Goal: Navigation & Orientation: Find specific page/section

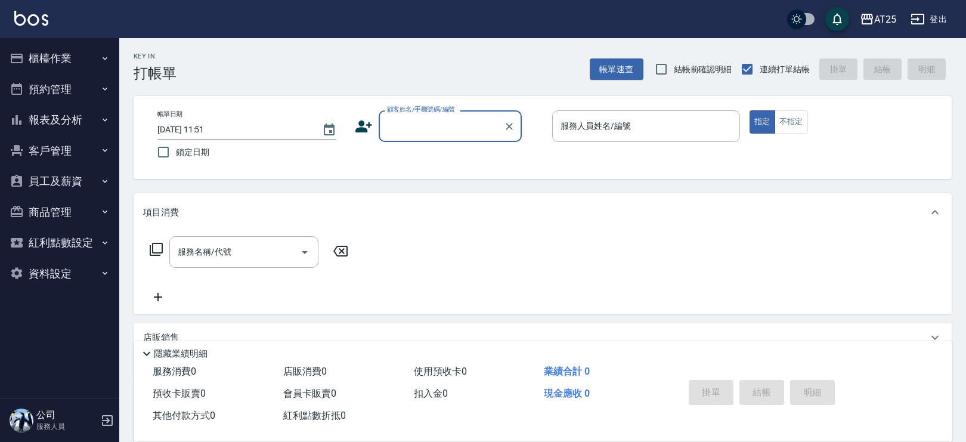
click at [65, 59] on button "櫃檯作業" at bounding box center [60, 58] width 110 height 31
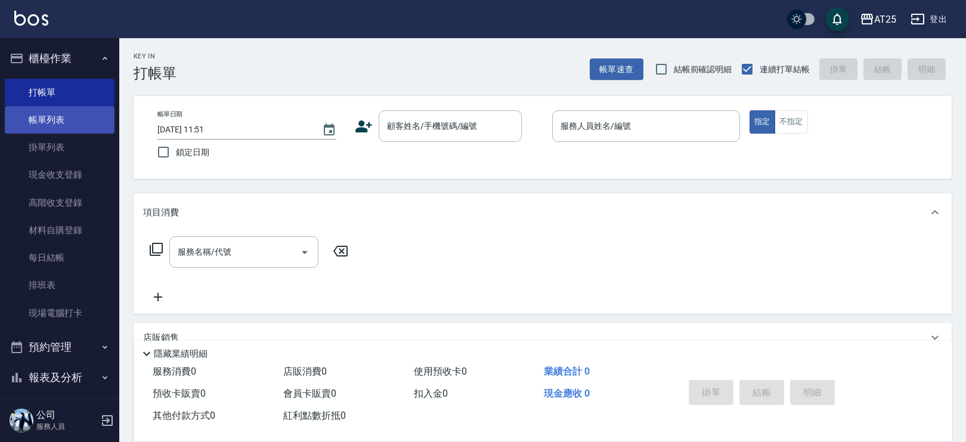
click at [63, 117] on link "帳單列表" at bounding box center [60, 119] width 110 height 27
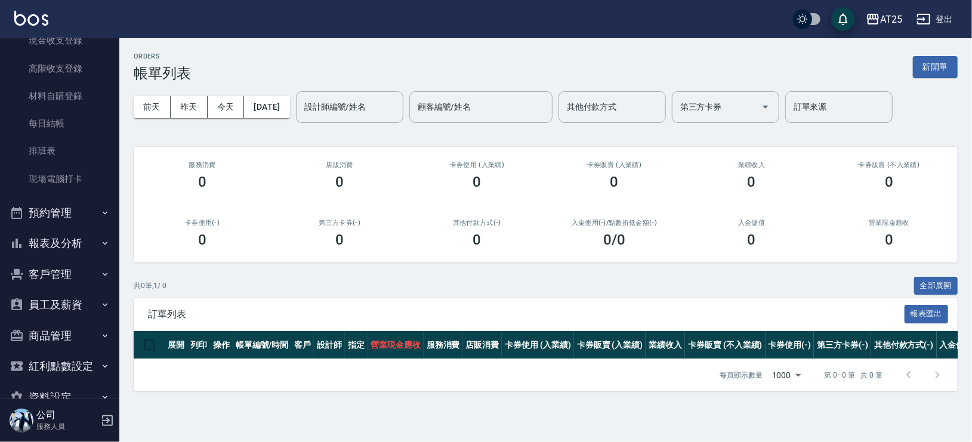
scroll to position [137, 0]
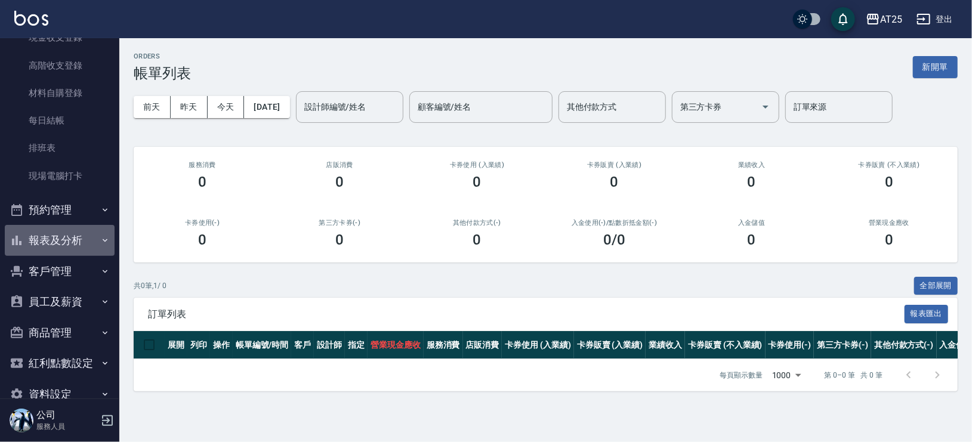
click at [77, 241] on button "報表及分析" at bounding box center [60, 240] width 110 height 31
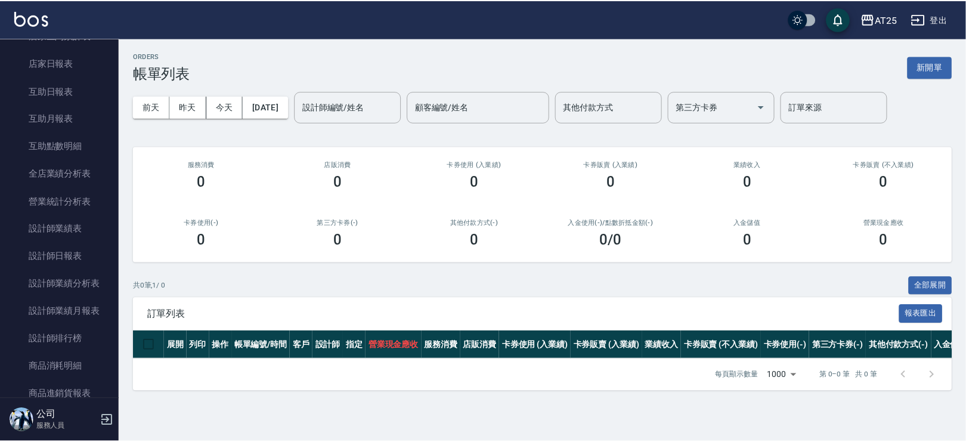
scroll to position [405, 0]
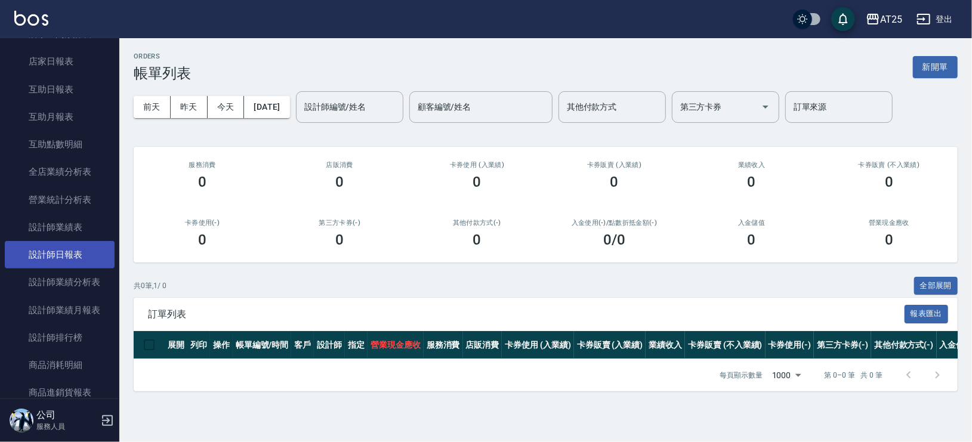
click at [84, 253] on link "設計師日報表" at bounding box center [60, 254] width 110 height 27
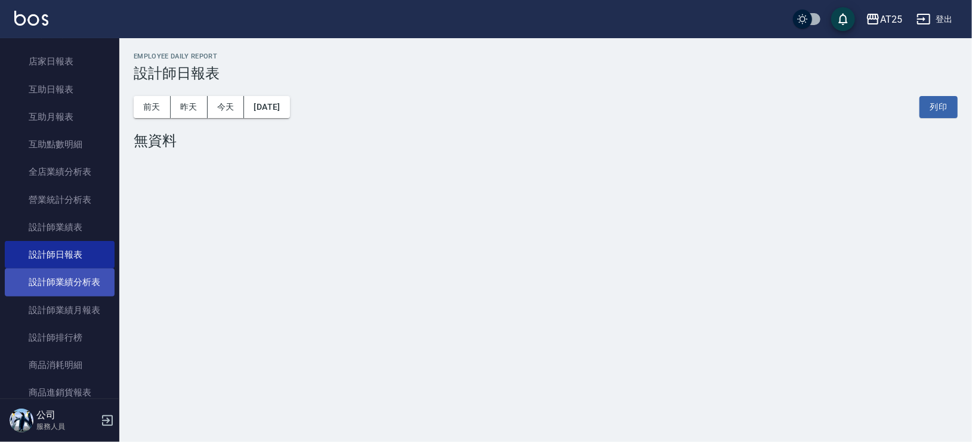
click at [104, 276] on link "設計師業績分析表" at bounding box center [60, 281] width 110 height 27
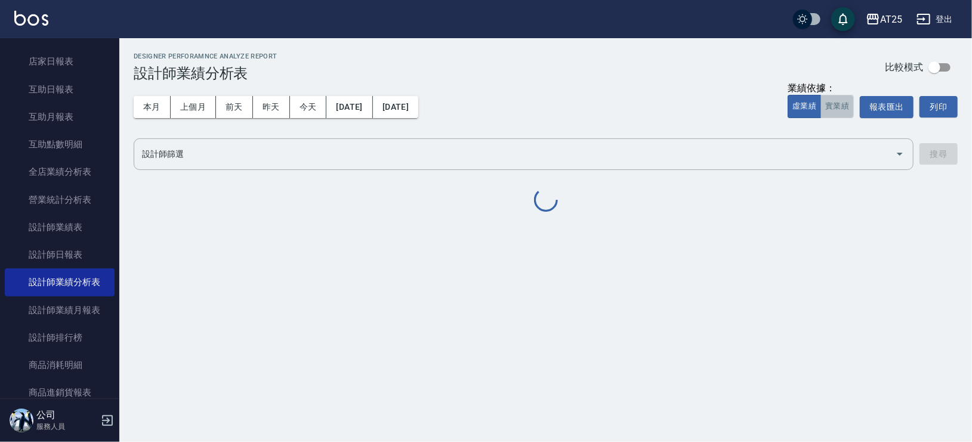
click at [840, 107] on button "實業績" at bounding box center [836, 106] width 33 height 23
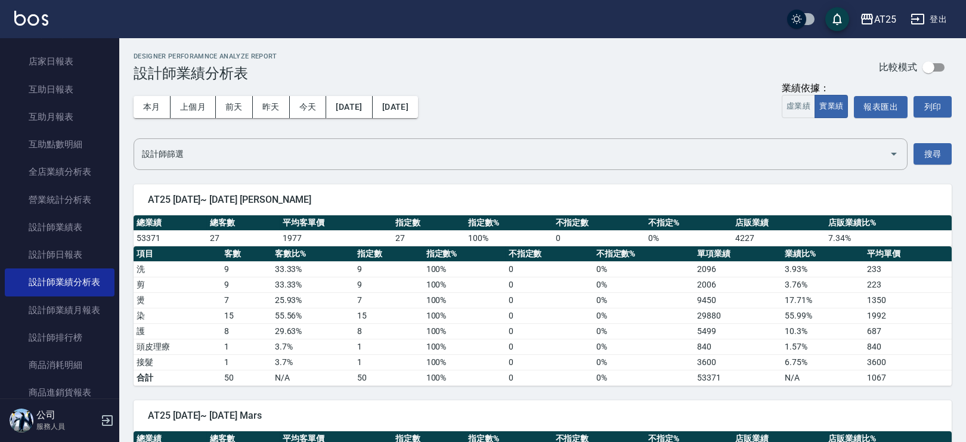
click at [31, 7] on div "AT25 登出" at bounding box center [483, 19] width 966 height 38
click at [26, 31] on div "AT25 登出" at bounding box center [483, 19] width 966 height 38
click at [30, 24] on img at bounding box center [31, 18] width 34 height 15
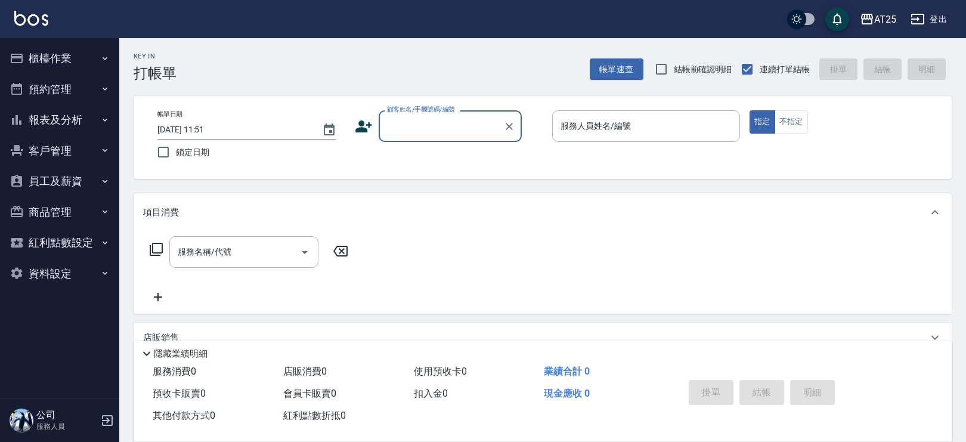
click at [76, 58] on button "櫃檯作業" at bounding box center [60, 58] width 110 height 31
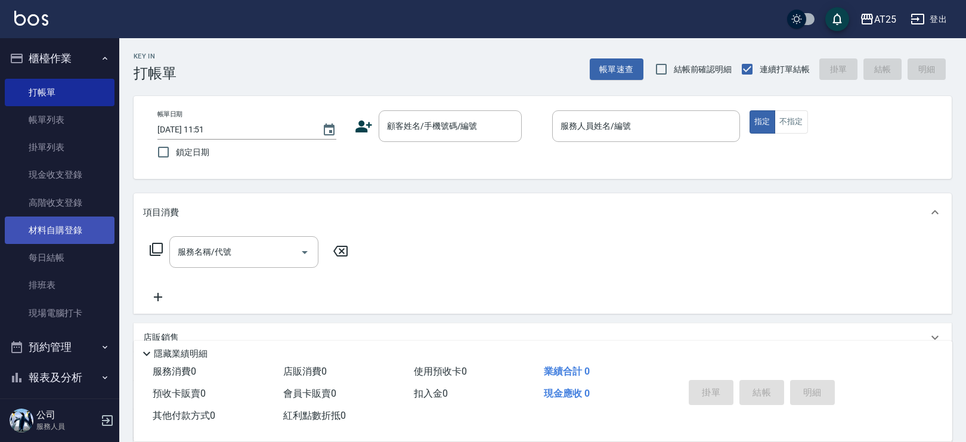
drag, startPoint x: 56, startPoint y: 227, endPoint x: 58, endPoint y: 217, distance: 10.3
click at [56, 227] on link "材料自購登錄" at bounding box center [60, 230] width 110 height 27
